Goal: Find specific page/section: Find specific page/section

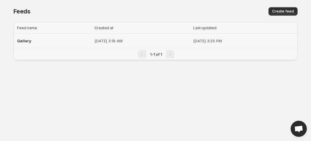
click at [46, 44] on div "Gallery" at bounding box center [54, 41] width 74 height 11
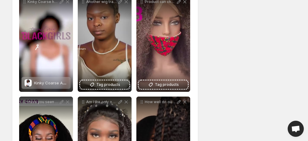
scroll to position [502, 0]
